Goal: Navigation & Orientation: Find specific page/section

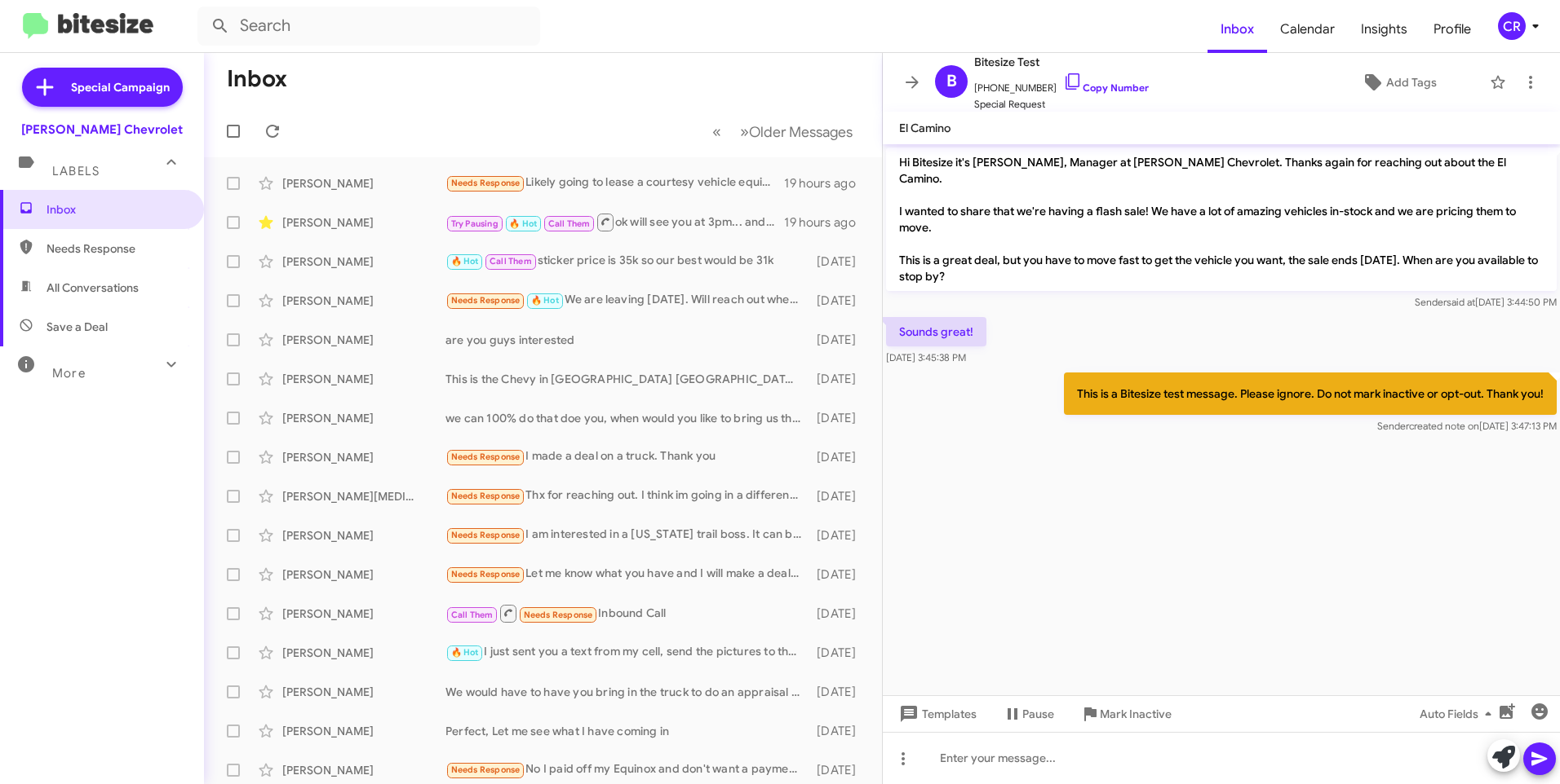
click at [118, 248] on span "Needs Response" at bounding box center [115, 248] width 138 height 16
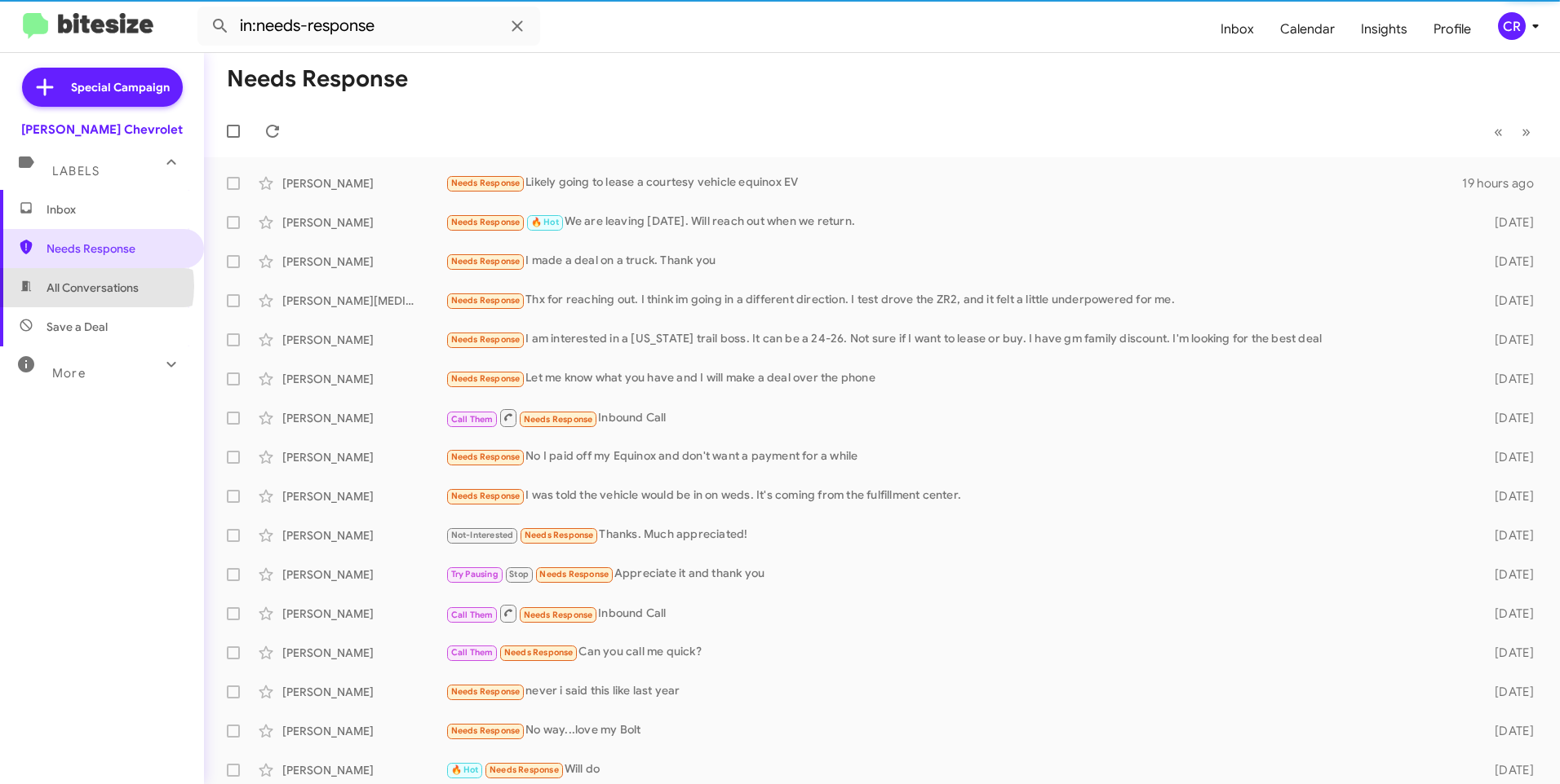
click at [88, 286] on span "All Conversations" at bounding box center [92, 287] width 92 height 16
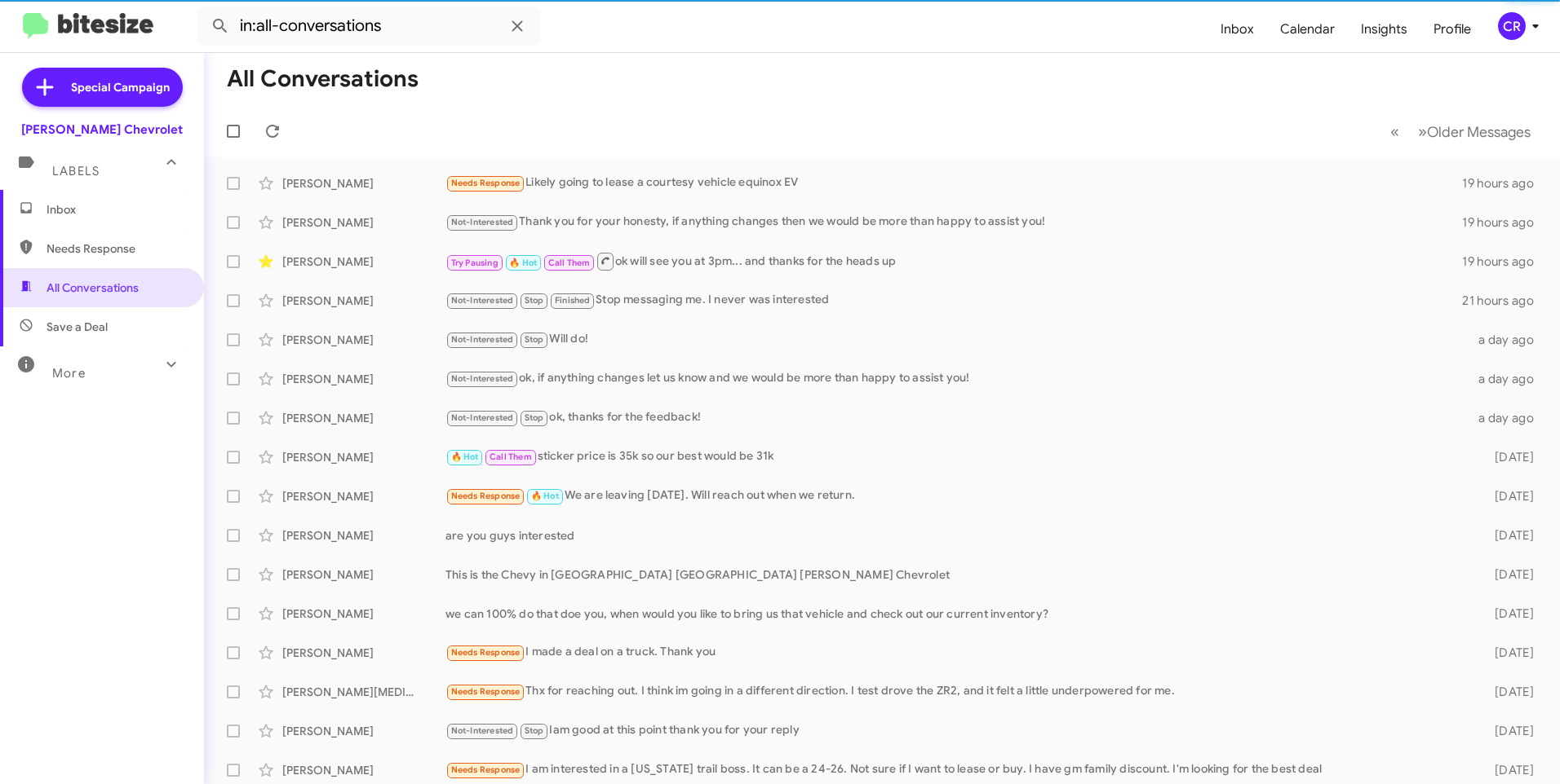
click at [81, 323] on span "Save a Deal" at bounding box center [76, 327] width 61 height 16
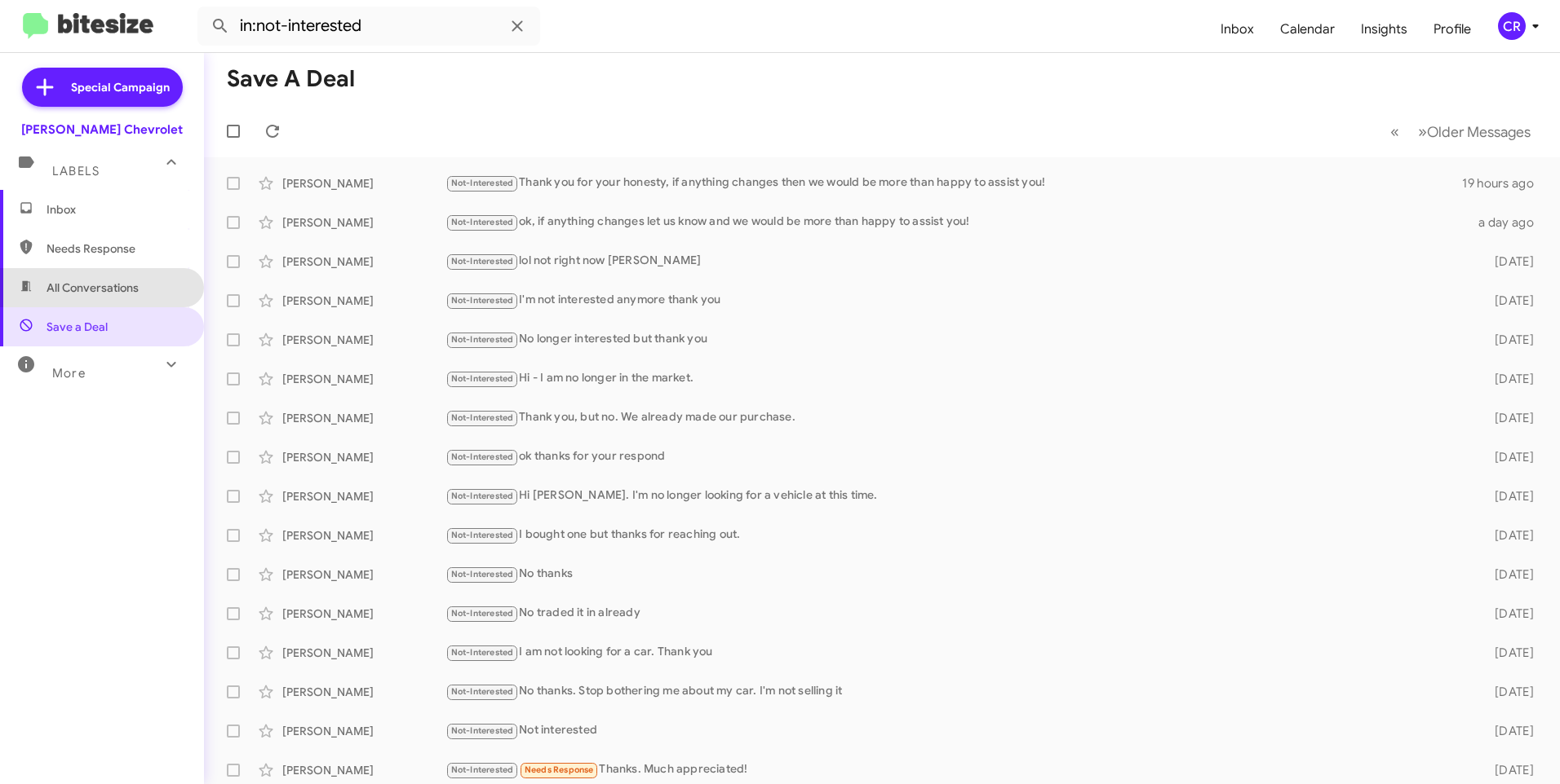
click at [152, 274] on span "All Conversations" at bounding box center [102, 288] width 204 height 40
type input "in:all-conversations"
